Goal: Task Accomplishment & Management: Use online tool/utility

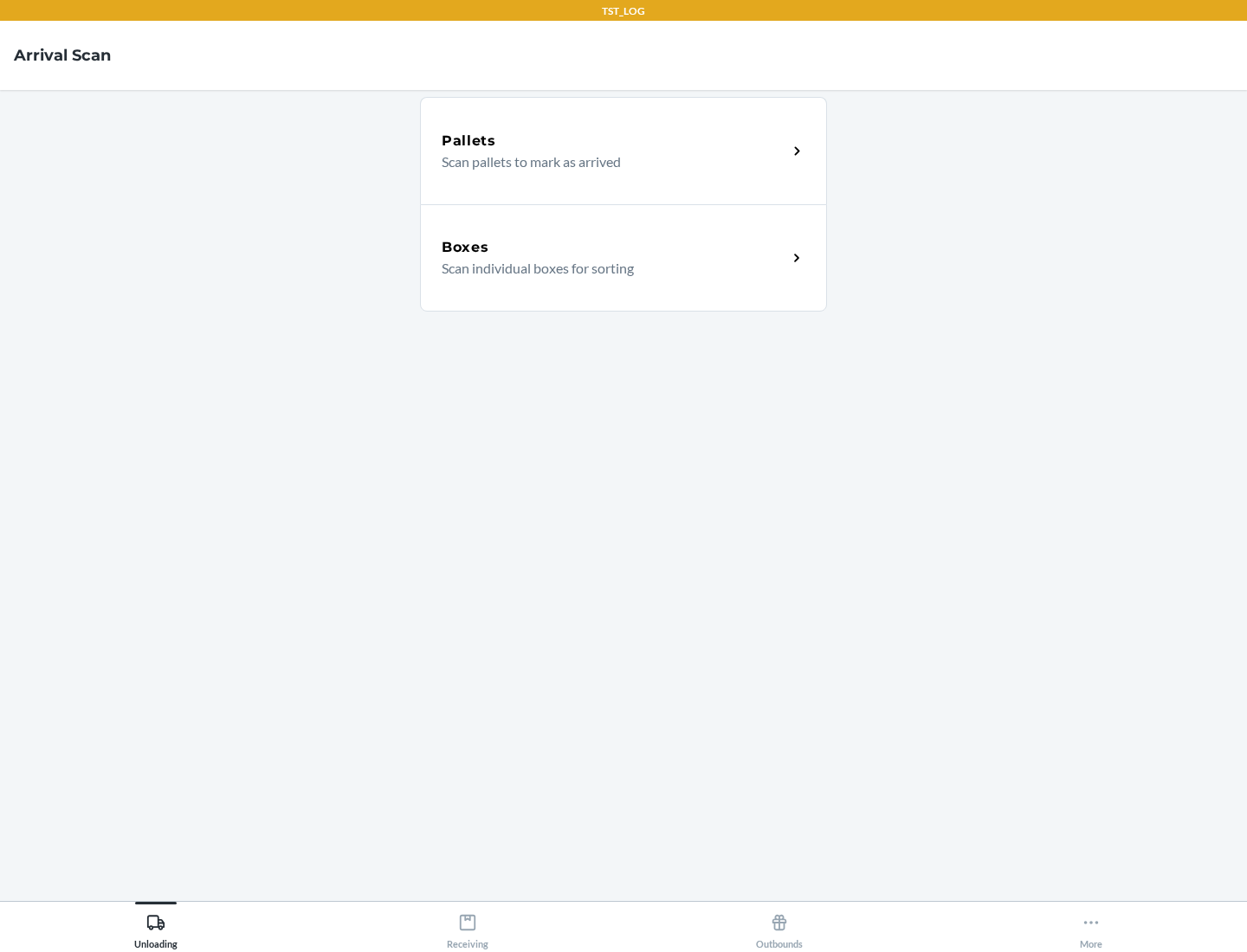
click at [614, 247] on div "Boxes" at bounding box center [614, 247] width 345 height 21
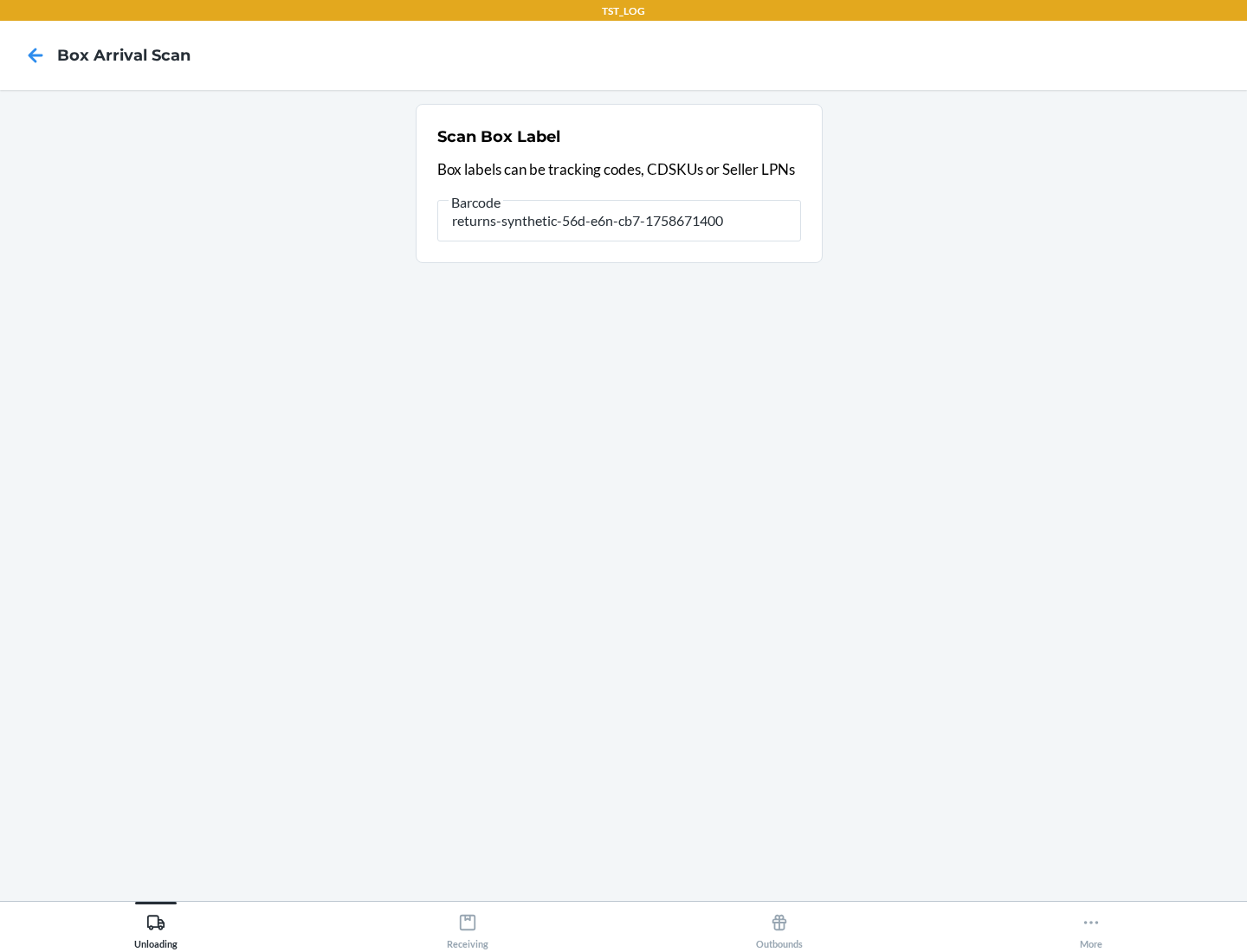
type input "returns-synthetic-56d-e6n-cb7-1758671400"
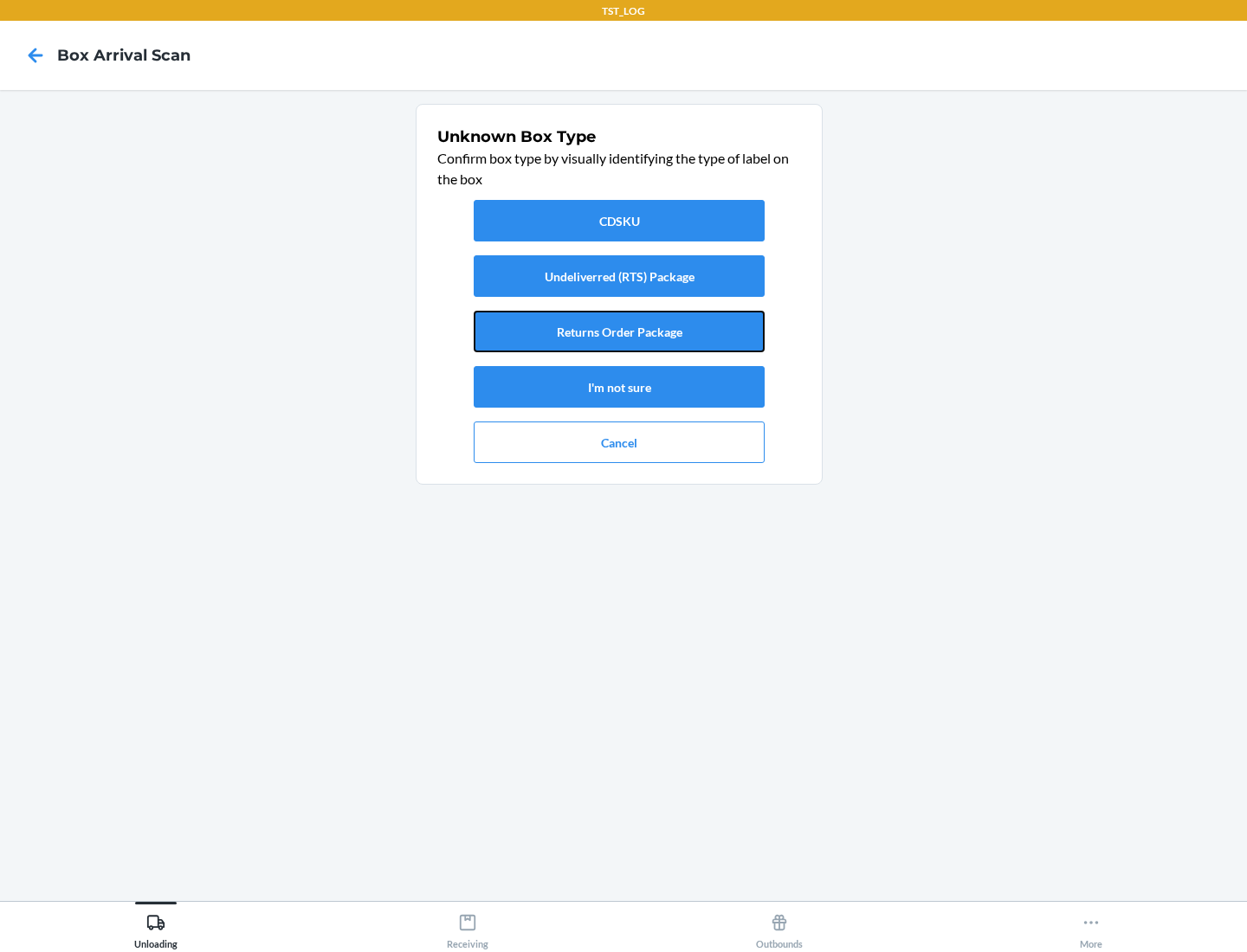
click at [620, 332] on button "Returns Order Package" at bounding box center [620, 332] width 291 height 42
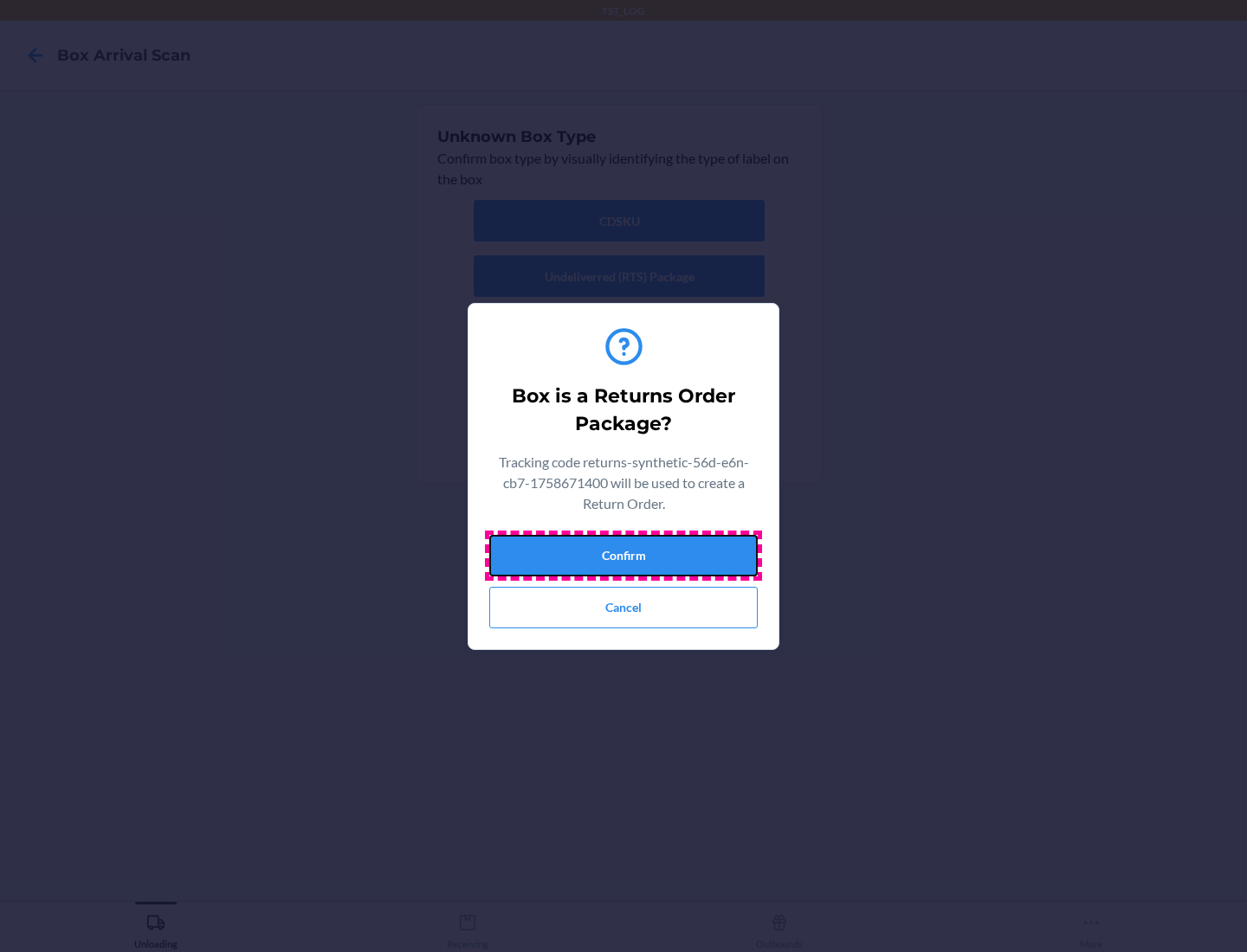
click at [624, 555] on button "Confirm" at bounding box center [623, 556] width 268 height 42
